Goal: Use online tool/utility: Utilize a website feature to perform a specific function

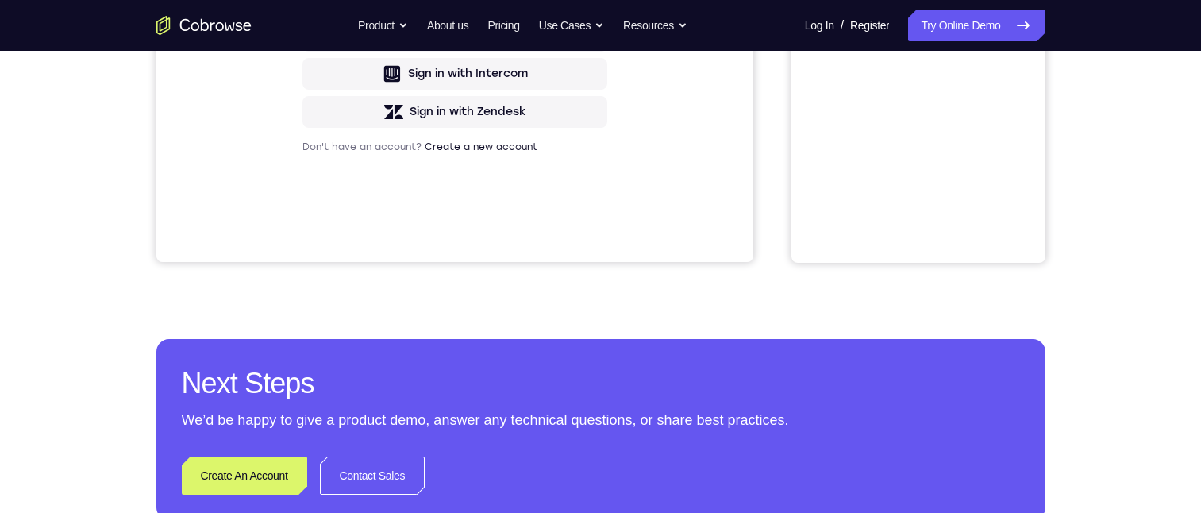
scroll to position [79, 0]
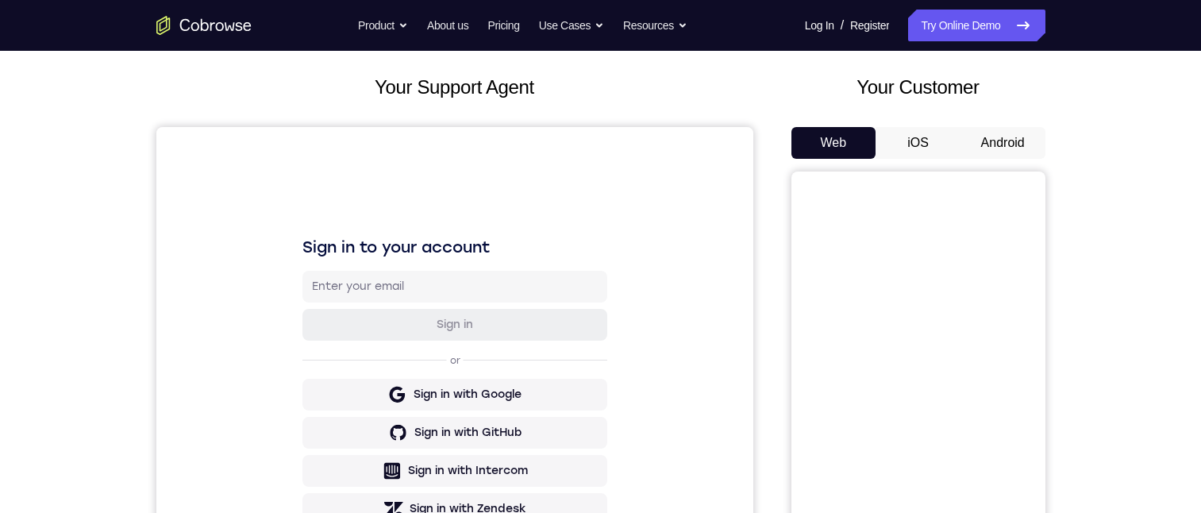
click at [1012, 136] on button "Android" at bounding box center [1003, 143] width 85 height 32
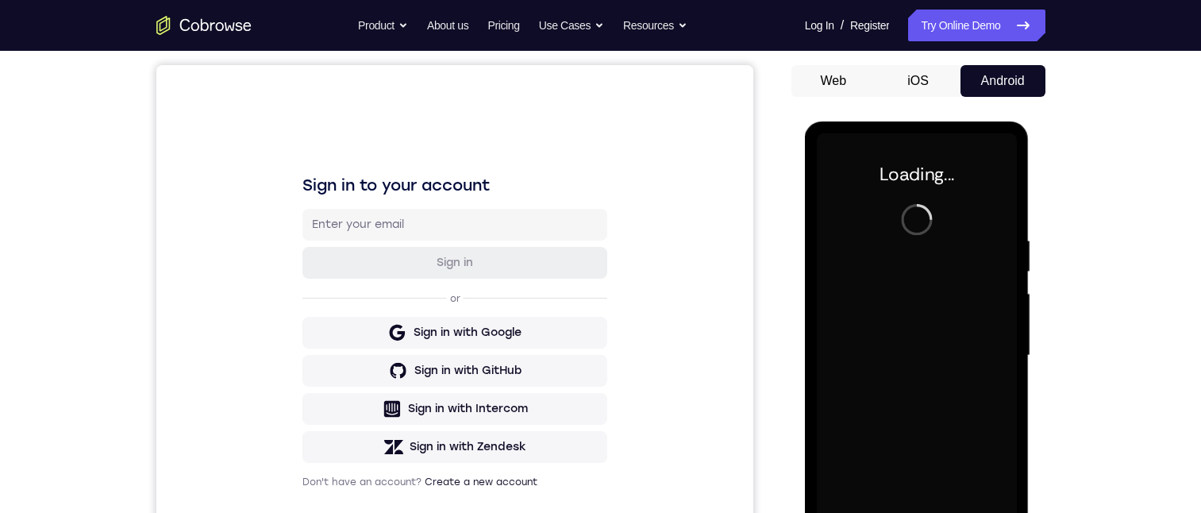
scroll to position [159, 0]
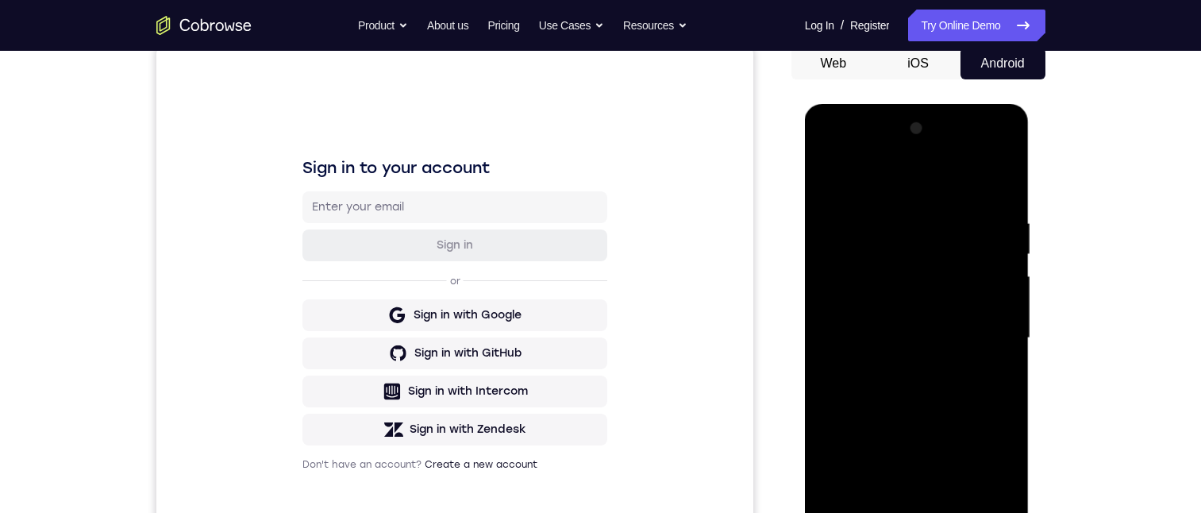
click at [856, 512] on div at bounding box center [917, 338] width 200 height 445
drag, startPoint x: 858, startPoint y: 548, endPoint x: 1837, endPoint y: 341, distance: 1000.6
click at [858, 512] on div at bounding box center [917, 338] width 200 height 445
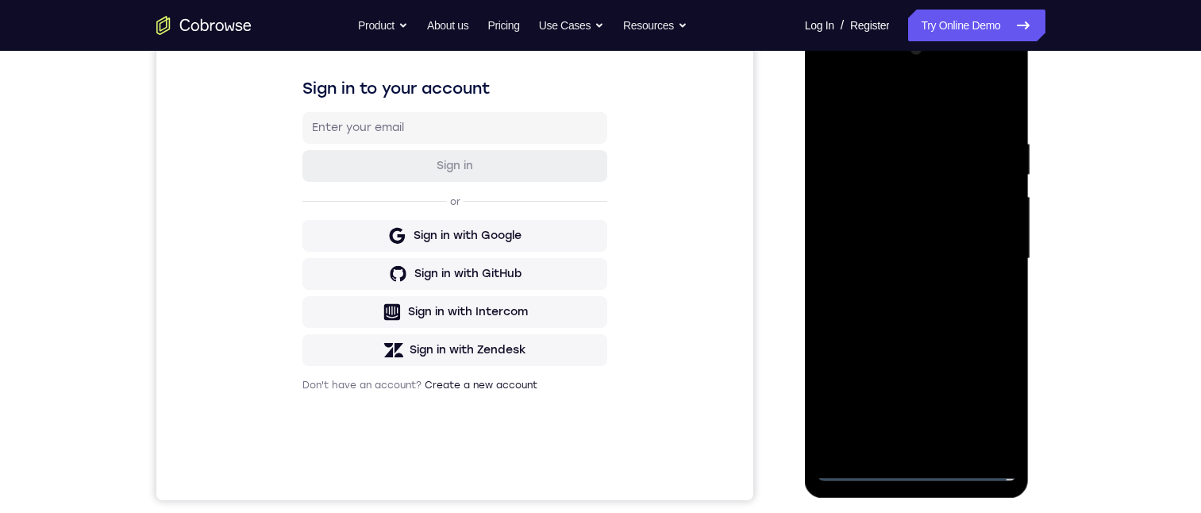
drag, startPoint x: 931, startPoint y: 261, endPoint x: 918, endPoint y: 129, distance: 132.5
click at [918, 125] on div at bounding box center [917, 259] width 200 height 445
click at [916, 244] on div at bounding box center [917, 259] width 200 height 445
click at [898, 234] on div at bounding box center [917, 259] width 200 height 445
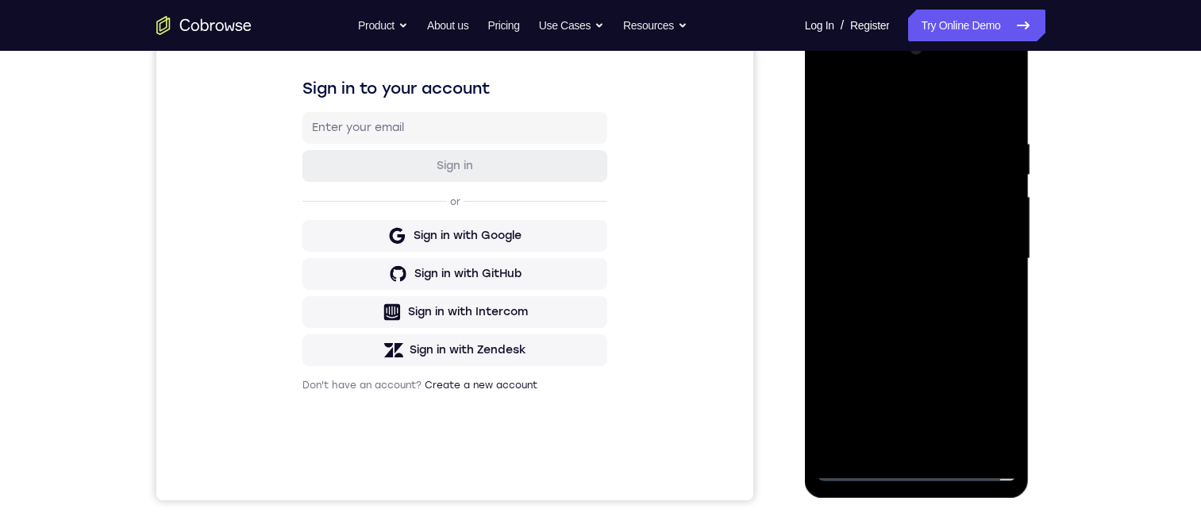
click at [904, 144] on div at bounding box center [917, 259] width 200 height 445
click at [828, 72] on div at bounding box center [917, 259] width 200 height 445
click at [909, 133] on div at bounding box center [917, 259] width 200 height 445
click at [959, 432] on div at bounding box center [917, 259] width 200 height 445
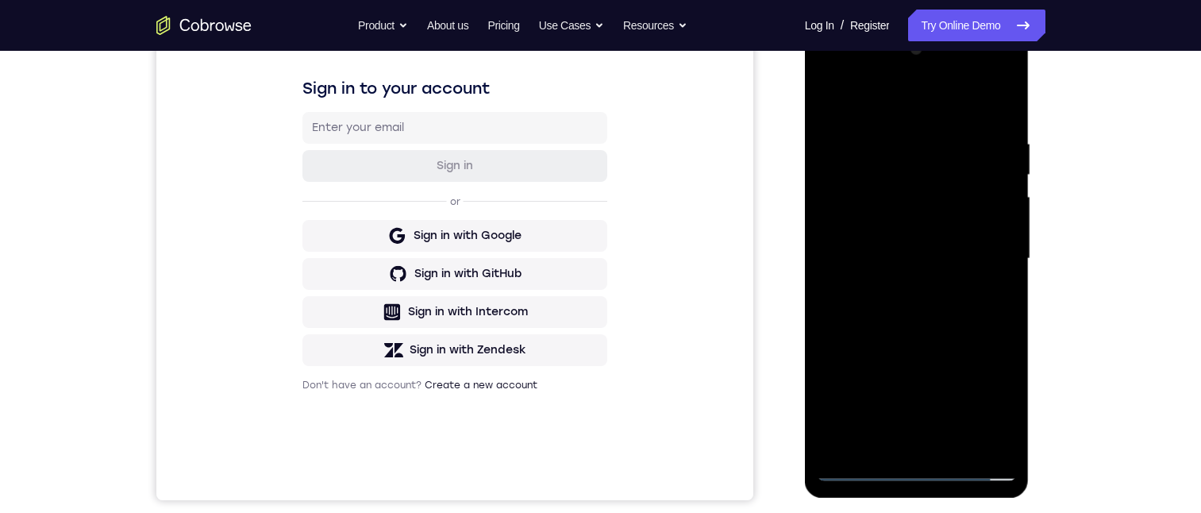
click at [946, 439] on div at bounding box center [917, 259] width 200 height 445
click at [929, 144] on div at bounding box center [917, 259] width 200 height 445
click at [967, 349] on div at bounding box center [917, 259] width 200 height 445
click at [953, 406] on div at bounding box center [917, 259] width 200 height 445
click at [861, 384] on div at bounding box center [917, 259] width 200 height 445
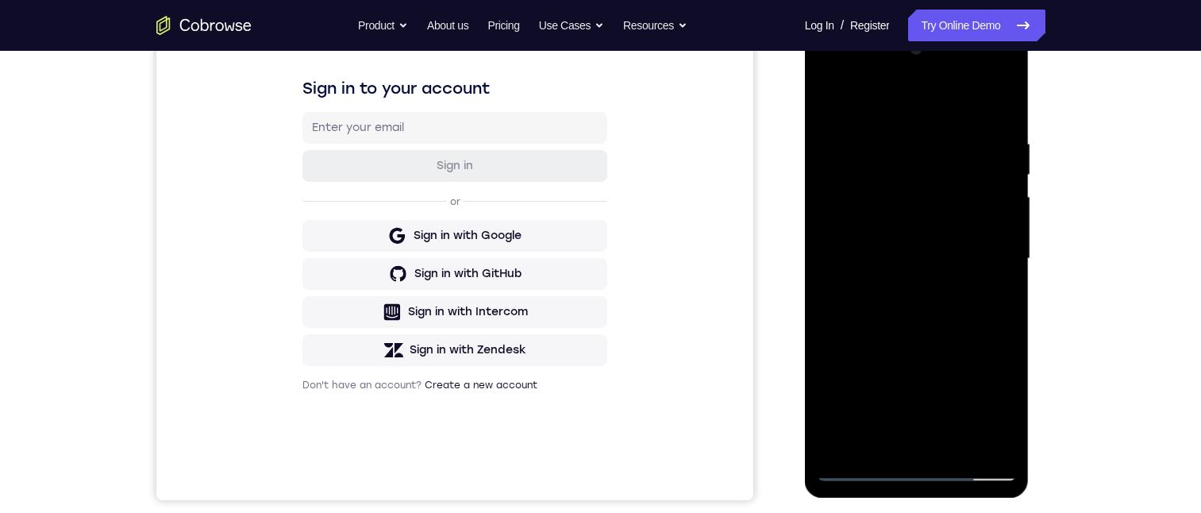
click at [889, 121] on div at bounding box center [917, 259] width 200 height 445
click at [845, 156] on div at bounding box center [917, 259] width 200 height 445
click at [913, 255] on div at bounding box center [917, 259] width 200 height 445
click at [915, 260] on div at bounding box center [917, 259] width 200 height 445
click at [888, 254] on div at bounding box center [917, 259] width 200 height 445
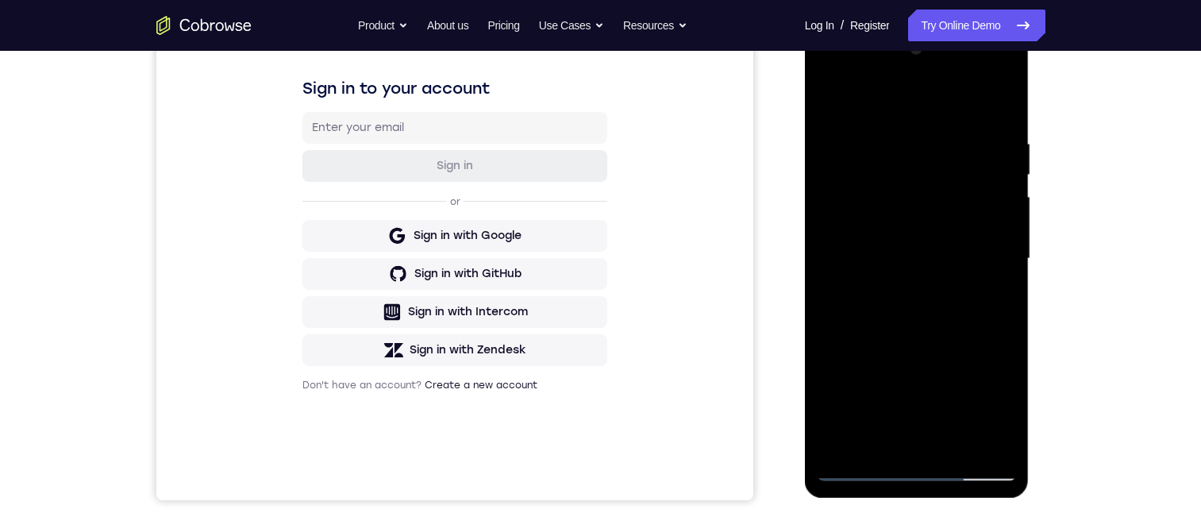
click at [881, 256] on div at bounding box center [917, 259] width 200 height 445
click at [898, 268] on div at bounding box center [917, 259] width 200 height 445
click at [897, 286] on div at bounding box center [917, 259] width 200 height 445
click at [892, 241] on div at bounding box center [917, 259] width 200 height 445
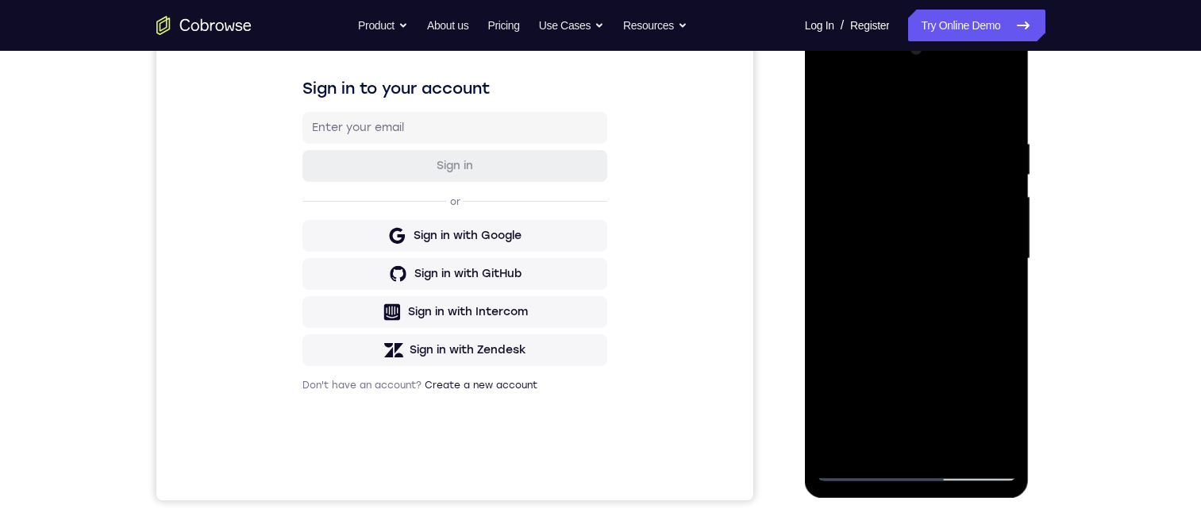
click at [876, 218] on div at bounding box center [917, 259] width 200 height 445
click at [918, 255] on div at bounding box center [917, 259] width 200 height 445
click at [887, 309] on div at bounding box center [917, 259] width 200 height 445
click at [984, 101] on div at bounding box center [917, 259] width 200 height 445
click at [822, 97] on div at bounding box center [917, 259] width 200 height 445
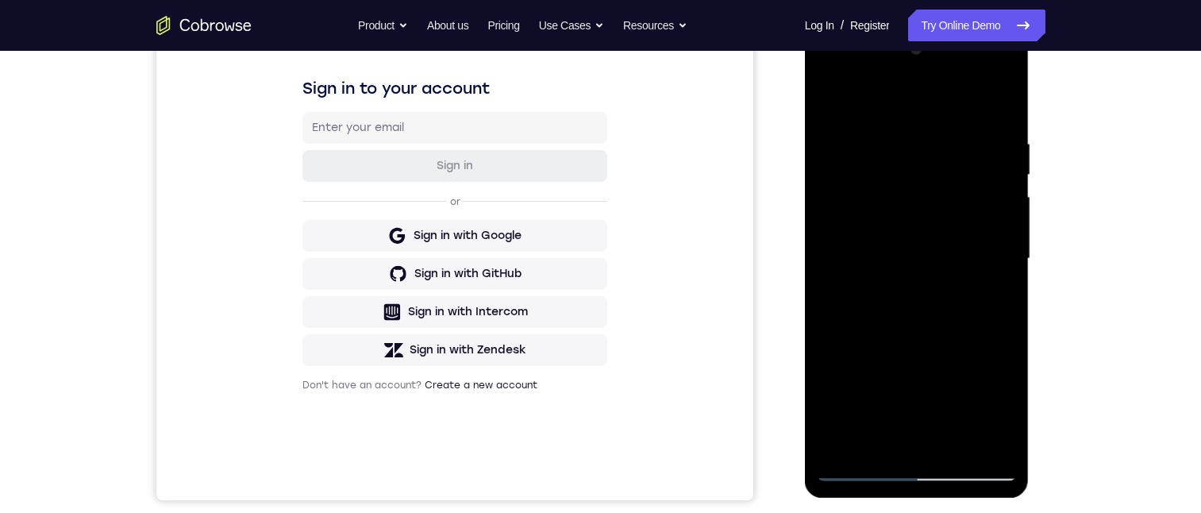
click at [865, 432] on div at bounding box center [917, 259] width 200 height 445
click at [832, 67] on div at bounding box center [917, 259] width 200 height 445
click at [857, 174] on div at bounding box center [917, 259] width 200 height 445
click at [899, 290] on div at bounding box center [917, 259] width 200 height 445
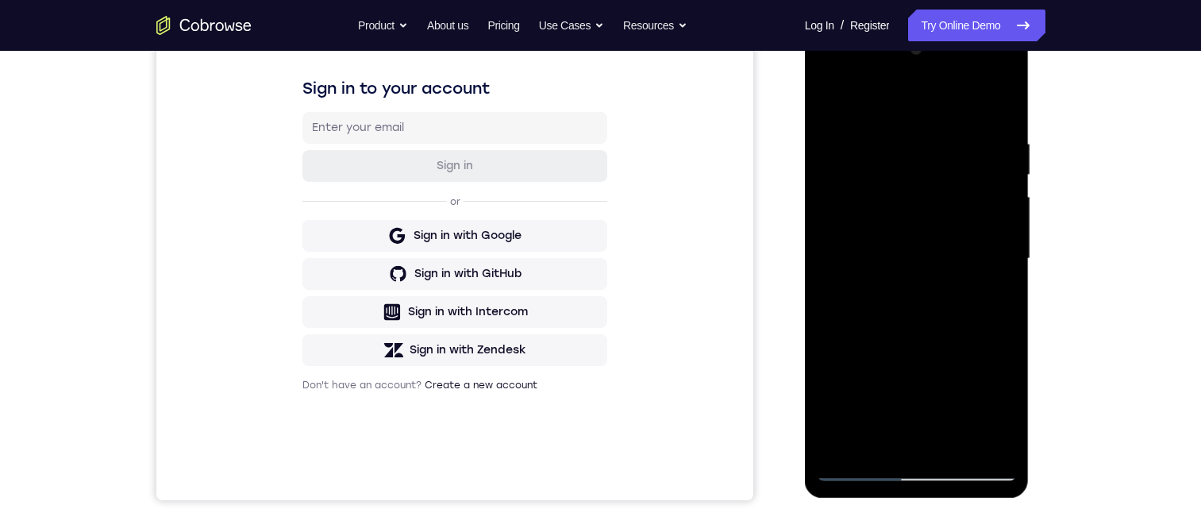
click at [890, 237] on div at bounding box center [917, 259] width 200 height 445
click at [899, 428] on div at bounding box center [917, 259] width 200 height 445
click at [893, 310] on div at bounding box center [917, 259] width 200 height 445
click at [907, 255] on div at bounding box center [917, 259] width 200 height 445
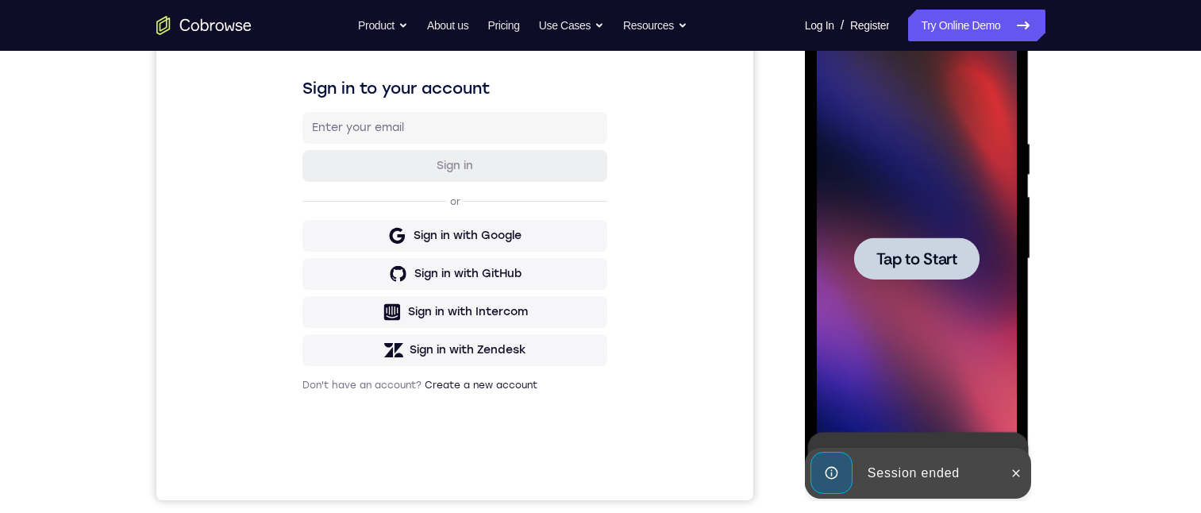
click at [938, 269] on div at bounding box center [916, 258] width 125 height 42
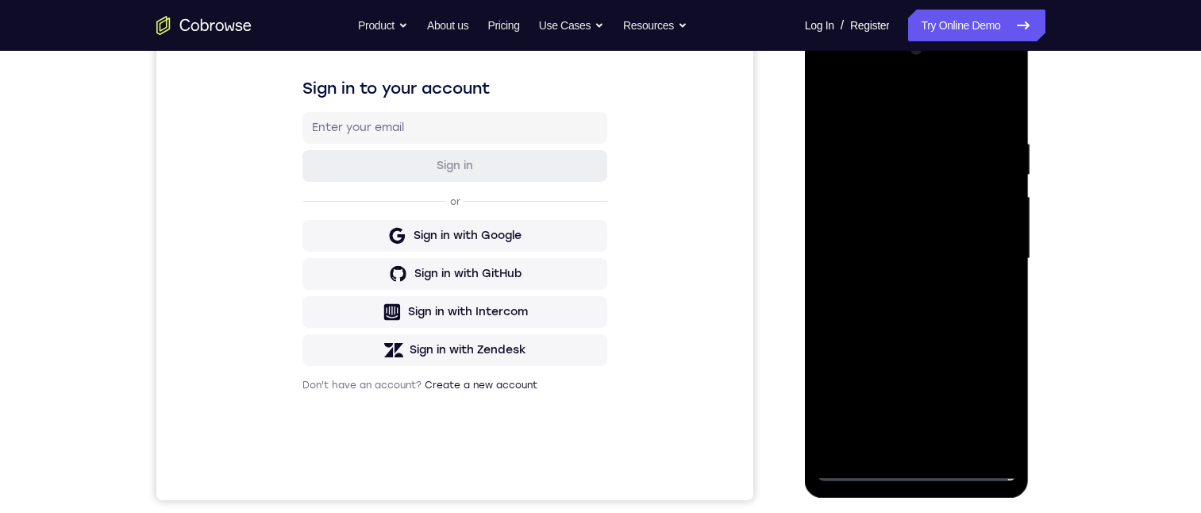
click at [856, 461] on div at bounding box center [917, 259] width 200 height 445
click at [861, 472] on div at bounding box center [917, 259] width 200 height 445
click at [920, 469] on div at bounding box center [917, 259] width 200 height 445
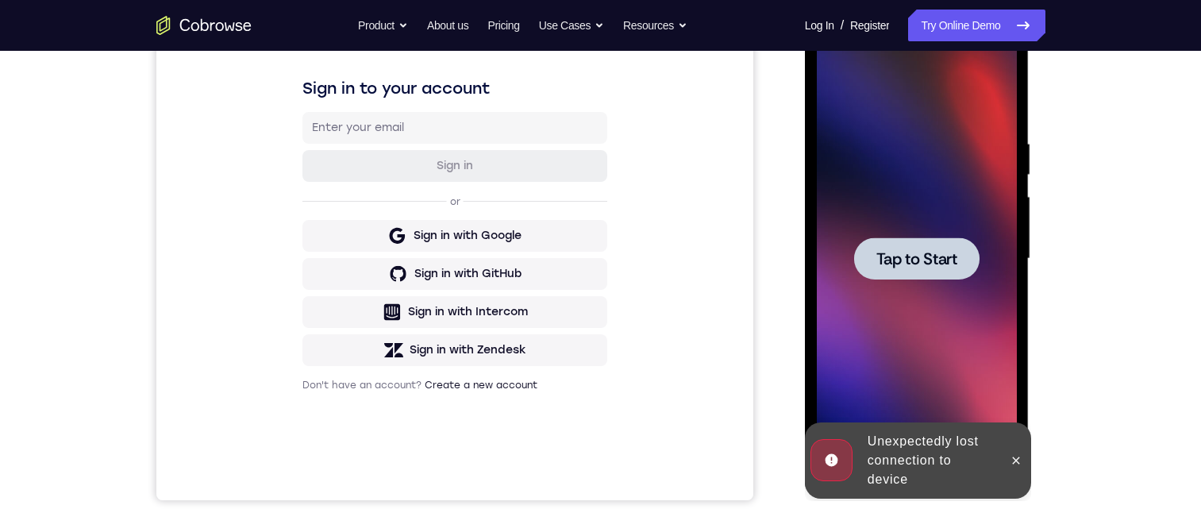
click at [899, 267] on span "Tap to Start" at bounding box center [916, 259] width 81 height 16
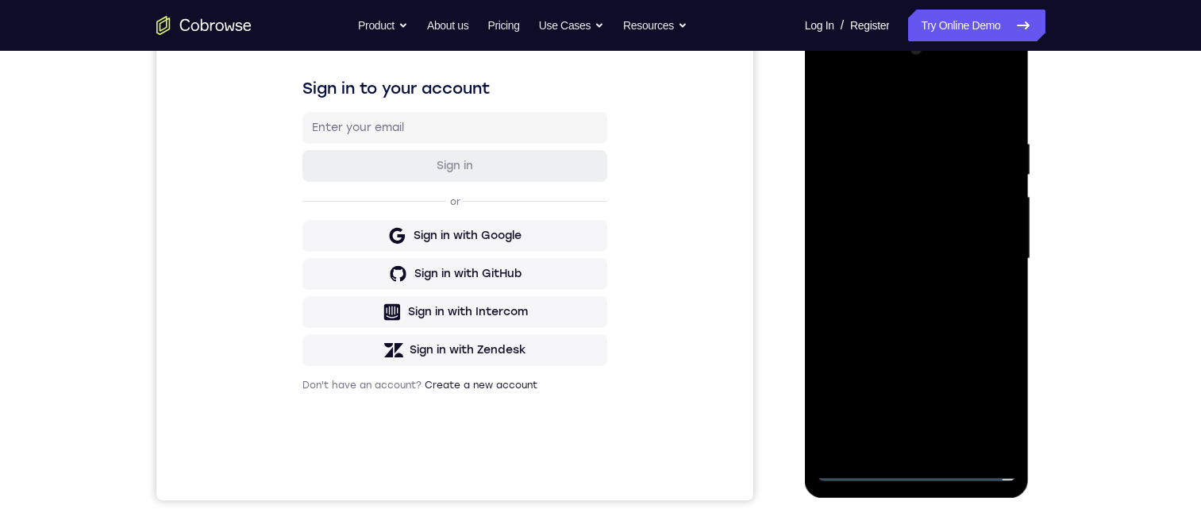
click at [915, 472] on div at bounding box center [917, 259] width 200 height 445
click at [921, 322] on div at bounding box center [917, 259] width 200 height 445
drag, startPoint x: 978, startPoint y: 346, endPoint x: 975, endPoint y: 190, distance: 156.4
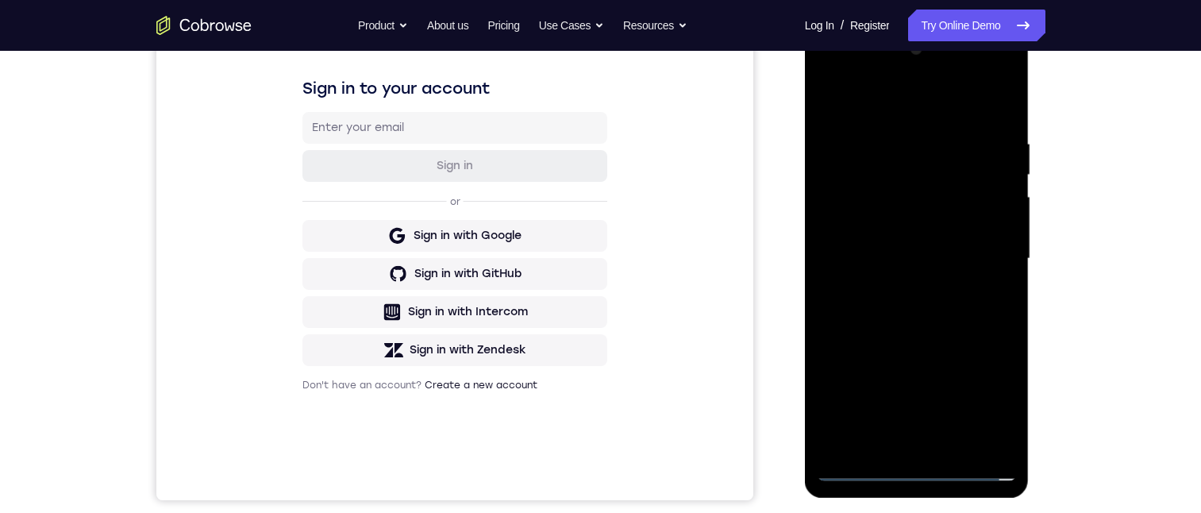
click at [977, 198] on div at bounding box center [917, 259] width 200 height 445
click at [995, 411] on div at bounding box center [917, 259] width 200 height 445
click at [885, 229] on div at bounding box center [917, 259] width 200 height 445
click at [896, 139] on div at bounding box center [917, 259] width 200 height 445
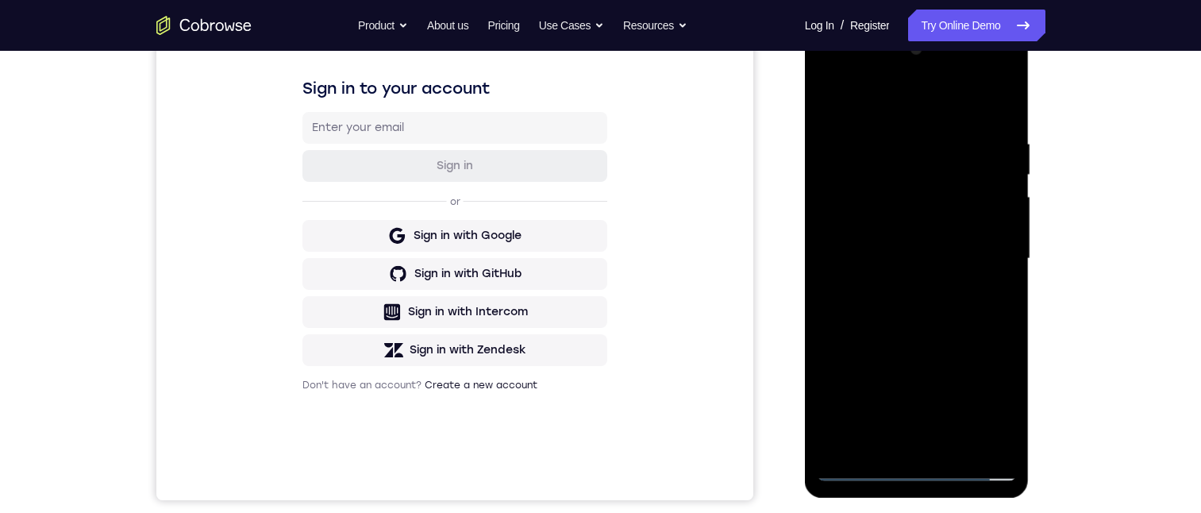
click at [943, 434] on div at bounding box center [917, 259] width 200 height 445
click at [879, 145] on div at bounding box center [917, 259] width 200 height 445
click at [975, 403] on div at bounding box center [917, 259] width 200 height 445
click at [1007, 409] on div at bounding box center [917, 259] width 200 height 445
click at [892, 78] on div at bounding box center [917, 259] width 200 height 445
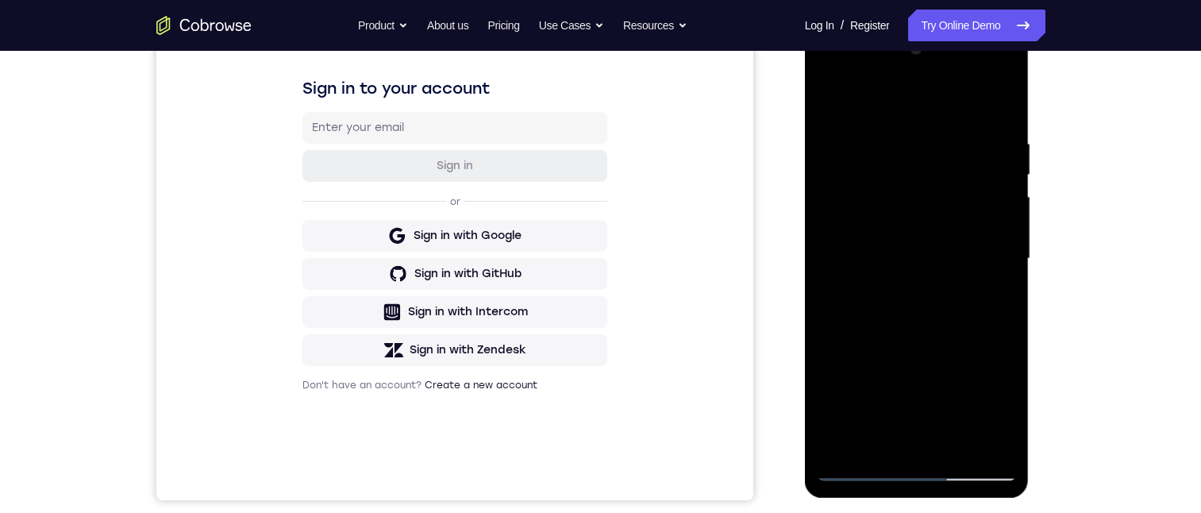
click at [966, 352] on div at bounding box center [917, 259] width 200 height 445
click at [957, 410] on div at bounding box center [917, 259] width 200 height 445
click at [892, 103] on div at bounding box center [917, 259] width 200 height 445
click at [838, 176] on div at bounding box center [917, 259] width 200 height 445
click at [934, 440] on div at bounding box center [917, 259] width 200 height 445
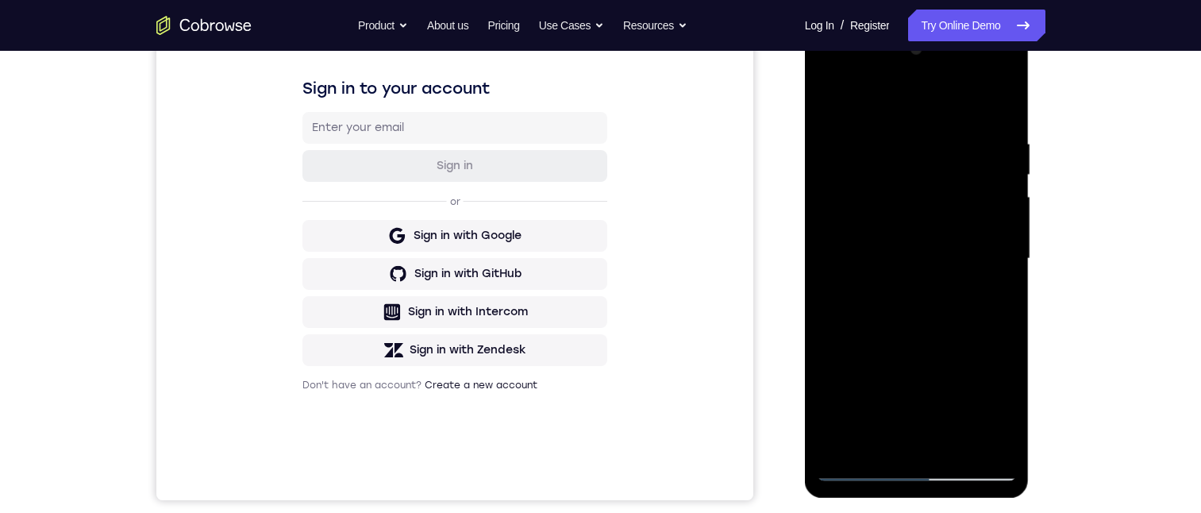
click at [827, 75] on div at bounding box center [917, 259] width 200 height 445
click at [860, 177] on div at bounding box center [917, 259] width 200 height 445
click at [842, 169] on div at bounding box center [917, 259] width 200 height 445
click at [902, 444] on div at bounding box center [917, 259] width 200 height 445
click at [867, 241] on div at bounding box center [917, 259] width 200 height 445
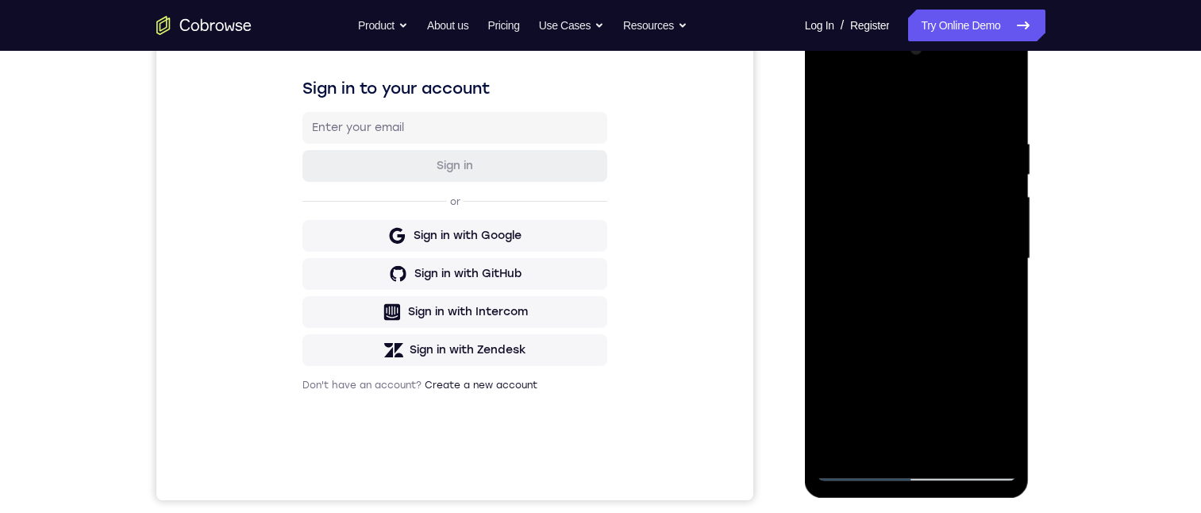
click at [884, 221] on div at bounding box center [917, 259] width 200 height 445
click at [873, 221] on div at bounding box center [917, 259] width 200 height 445
click at [872, 260] on div at bounding box center [917, 259] width 200 height 445
click at [986, 96] on div at bounding box center [917, 259] width 200 height 445
click at [926, 135] on div at bounding box center [917, 259] width 200 height 445
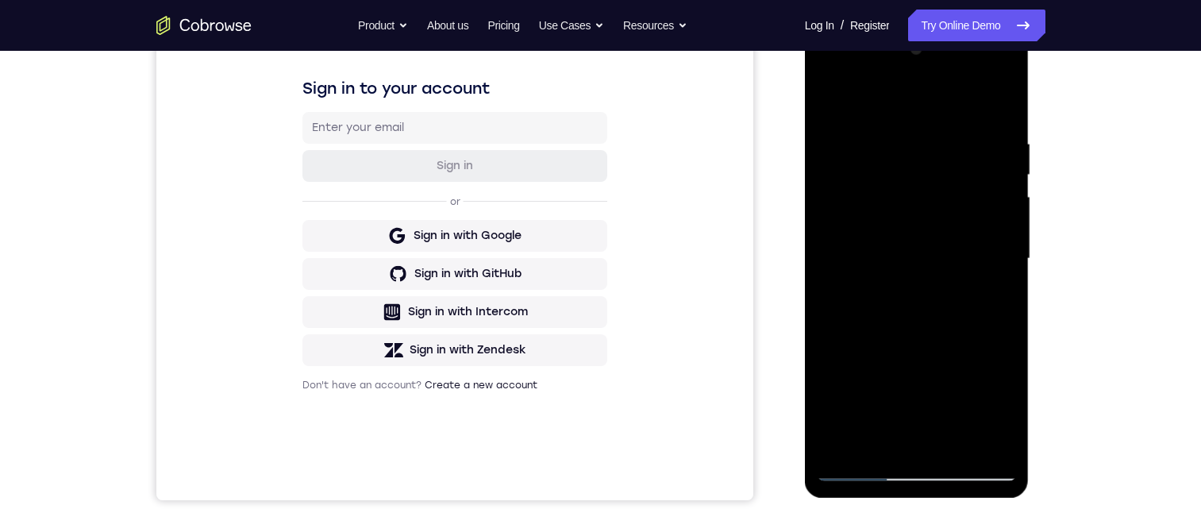
click at [935, 348] on div at bounding box center [917, 259] width 200 height 445
click at [920, 352] on div at bounding box center [917, 259] width 200 height 445
click at [935, 283] on div at bounding box center [917, 259] width 200 height 445
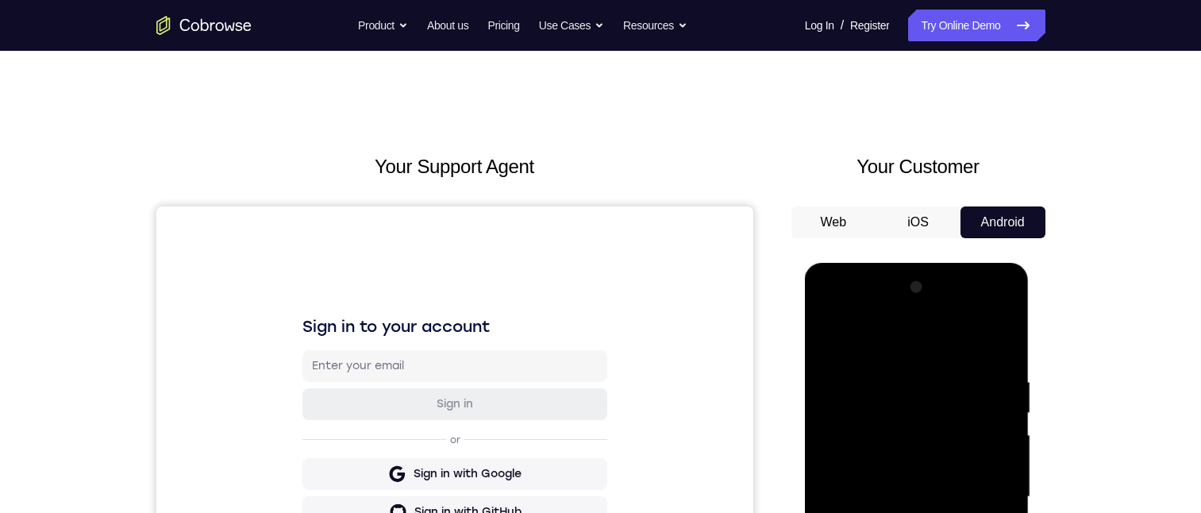
scroll to position [556, 0]
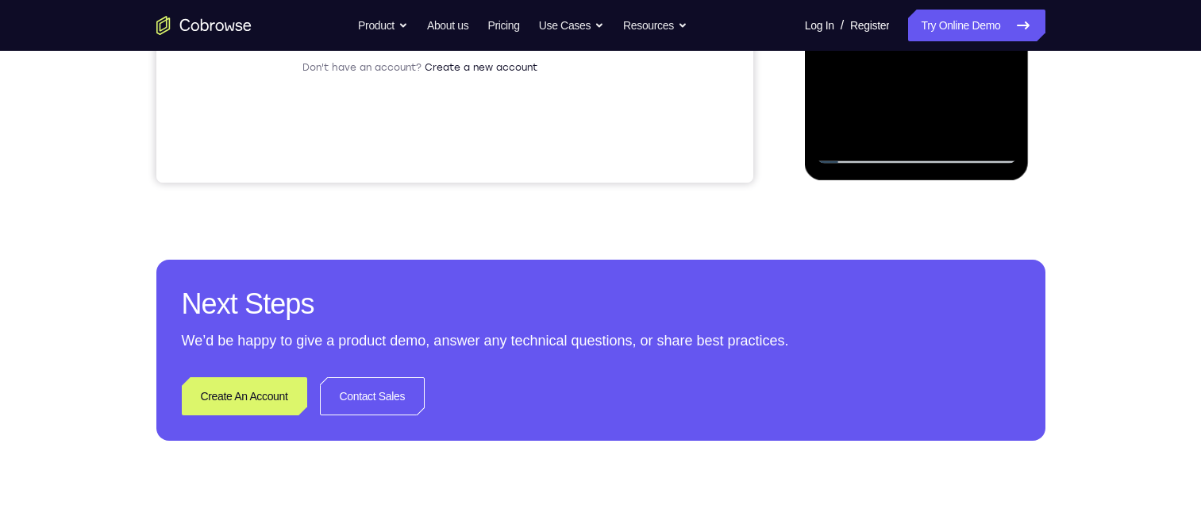
drag, startPoint x: 942, startPoint y: 137, endPoint x: 1395, endPoint y: -224, distance: 579.6
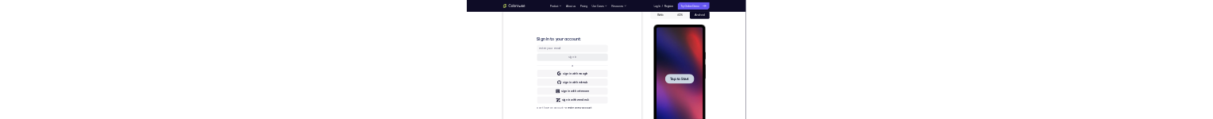
scroll to position [0, 0]
